Goal: Task Accomplishment & Management: Manage account settings

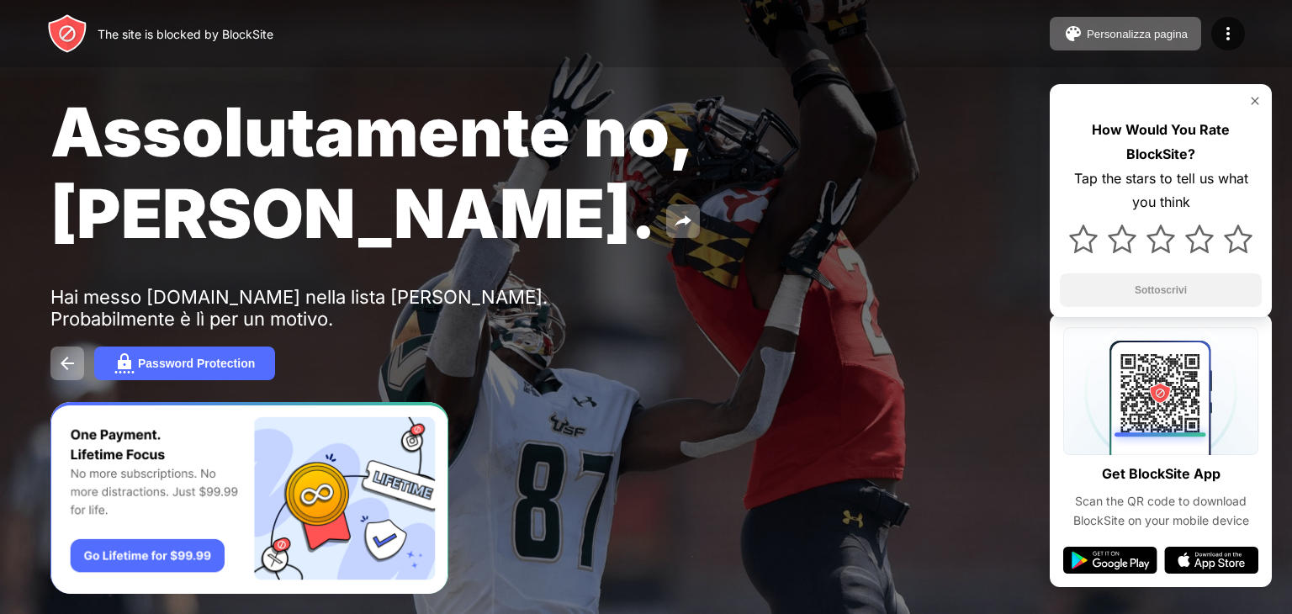
click at [169, 311] on div "Assolutamente no, Jose. Hai messo instagram.com nella lista Siti Block. Probabi…" at bounding box center [646, 235] width 1292 height 471
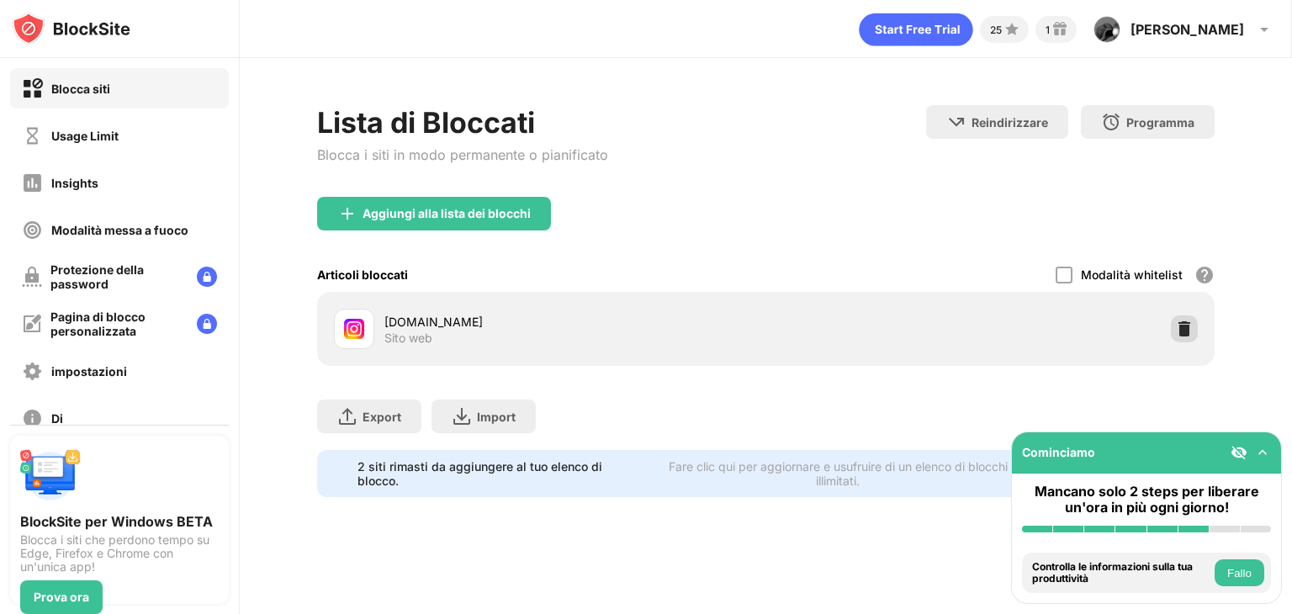
click at [1185, 337] on div at bounding box center [1184, 328] width 27 height 27
